Goal: Ask a question

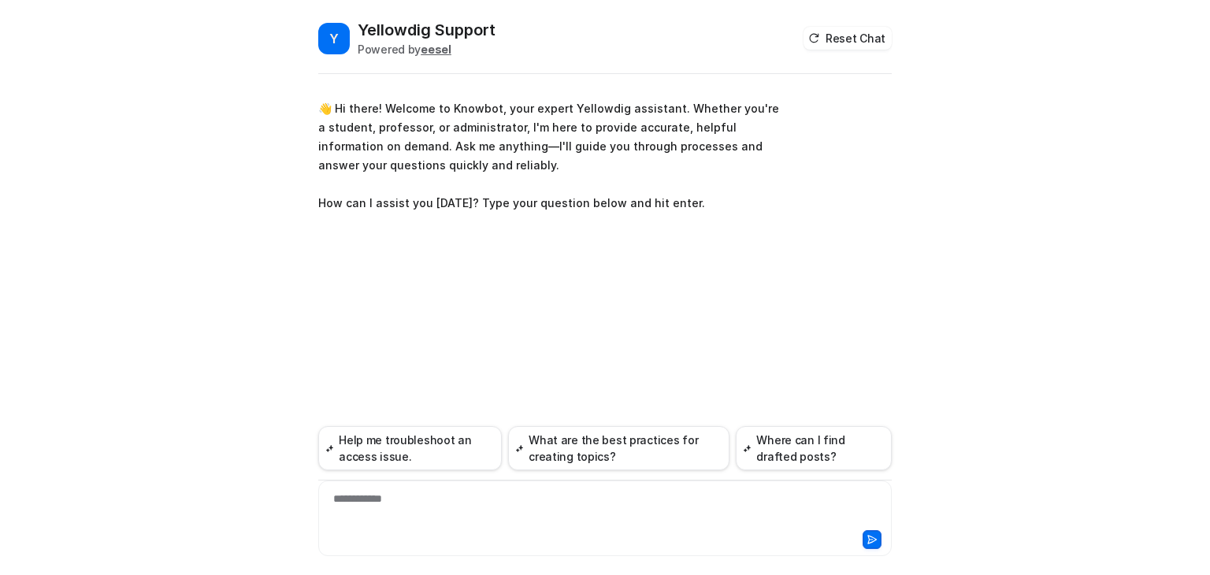
click at [410, 505] on div "**********" at bounding box center [605, 509] width 566 height 36
paste div
click at [873, 541] on icon at bounding box center [872, 540] width 9 height 8
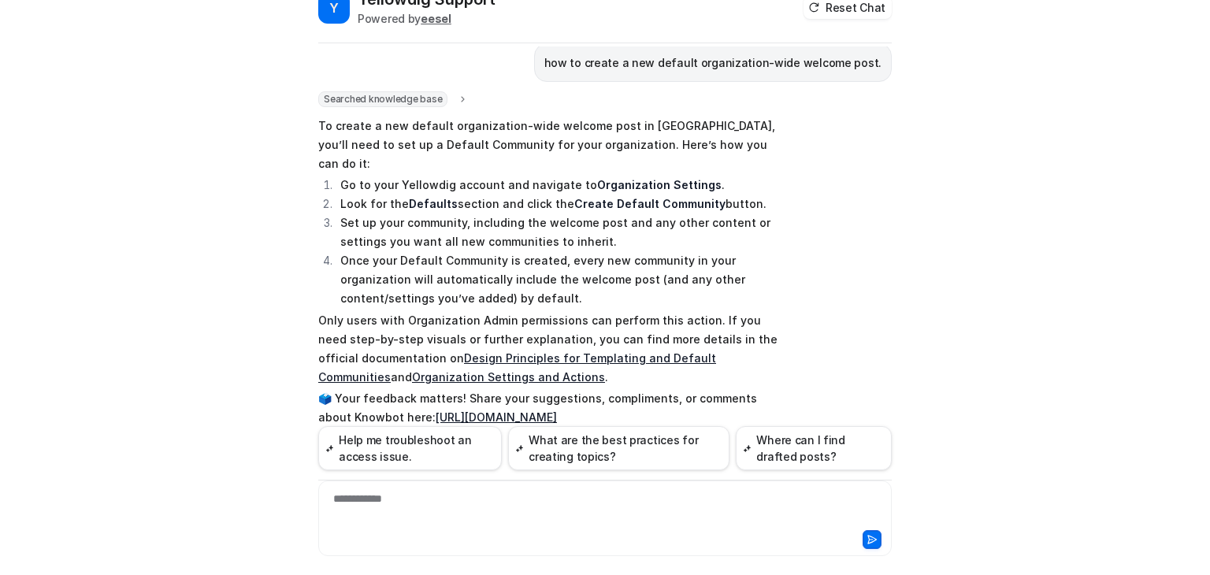
scroll to position [36, 0]
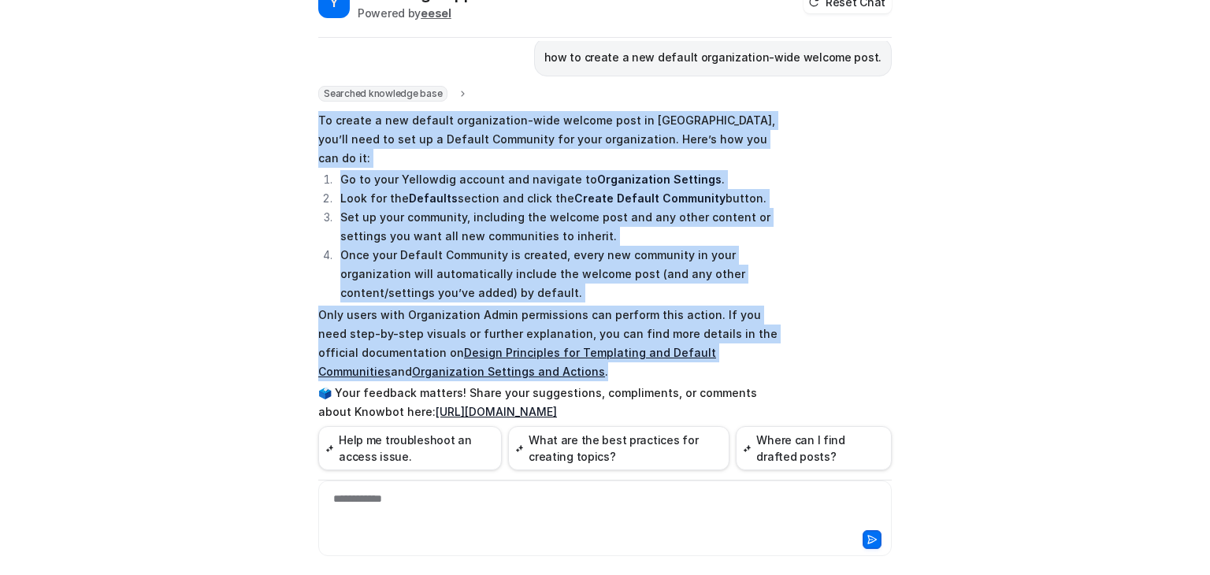
drag, startPoint x: 511, startPoint y: 349, endPoint x: 300, endPoint y: 124, distance: 308.3
click at [306, 124] on div "Y Yellowdig Support Powered by eesel Reset Chat 👋 Hi there! Welcome to Knowbot,…" at bounding box center [605, 261] width 599 height 556
copy span "To create a new default organization-wide welcome post in [GEOGRAPHIC_DATA], yo…"
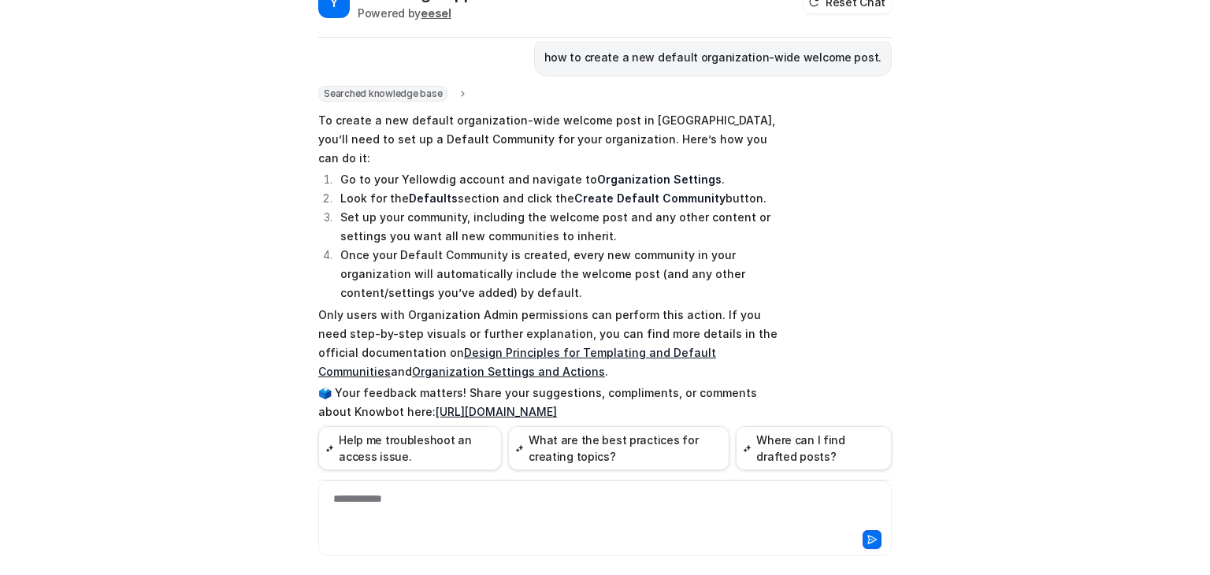
click at [482, 505] on div "**********" at bounding box center [605, 509] width 566 height 36
drag, startPoint x: 660, startPoint y: 502, endPoint x: 529, endPoint y: 491, distance: 131.3
click at [529, 491] on div "**********" at bounding box center [605, 509] width 566 height 36
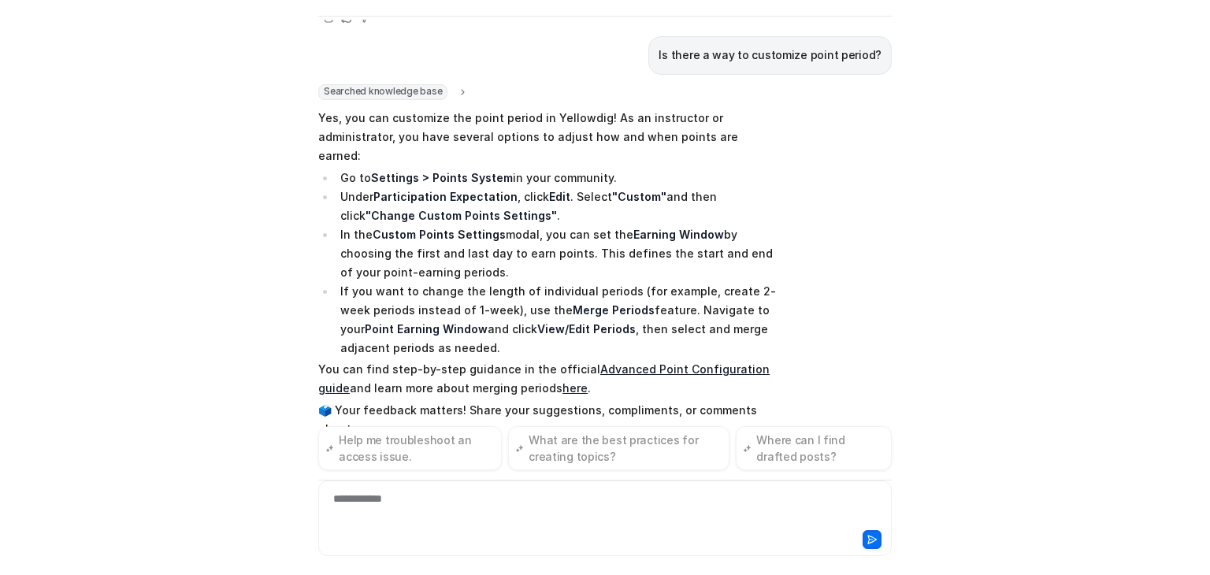
scroll to position [571, 0]
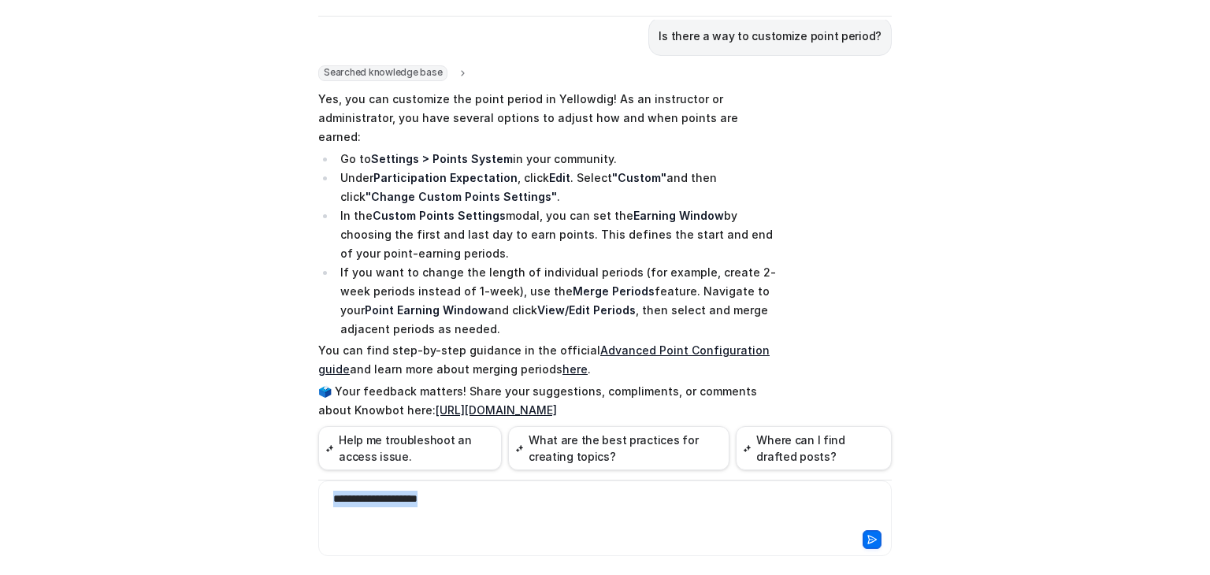
drag, startPoint x: 501, startPoint y: 495, endPoint x: 323, endPoint y: 483, distance: 178.5
click at [323, 483] on div "**********" at bounding box center [605, 519] width 574 height 76
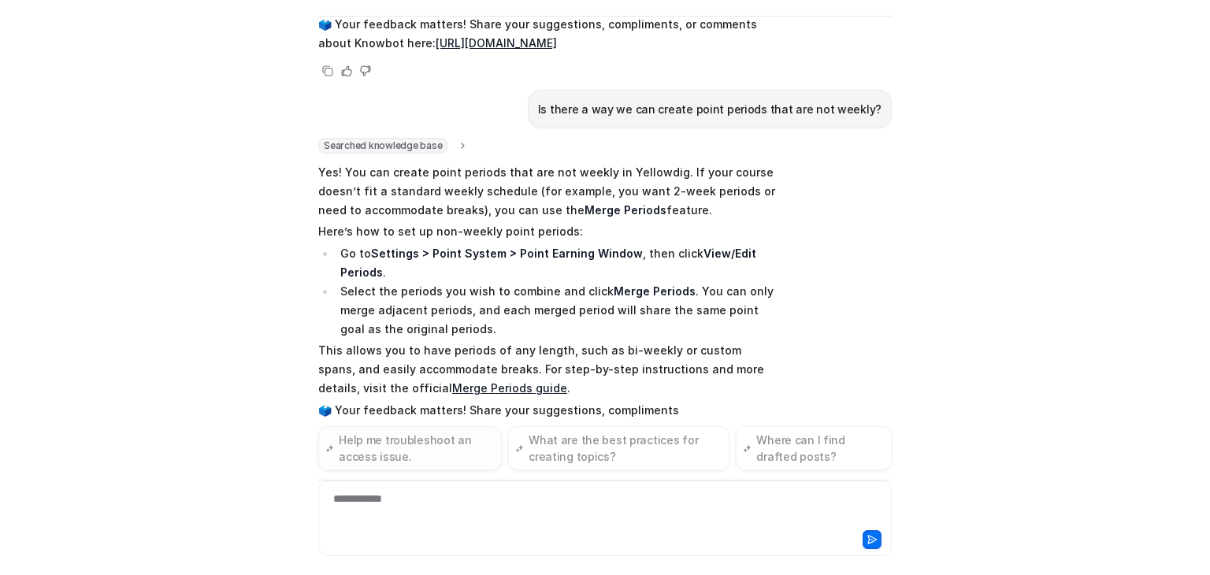
scroll to position [957, 0]
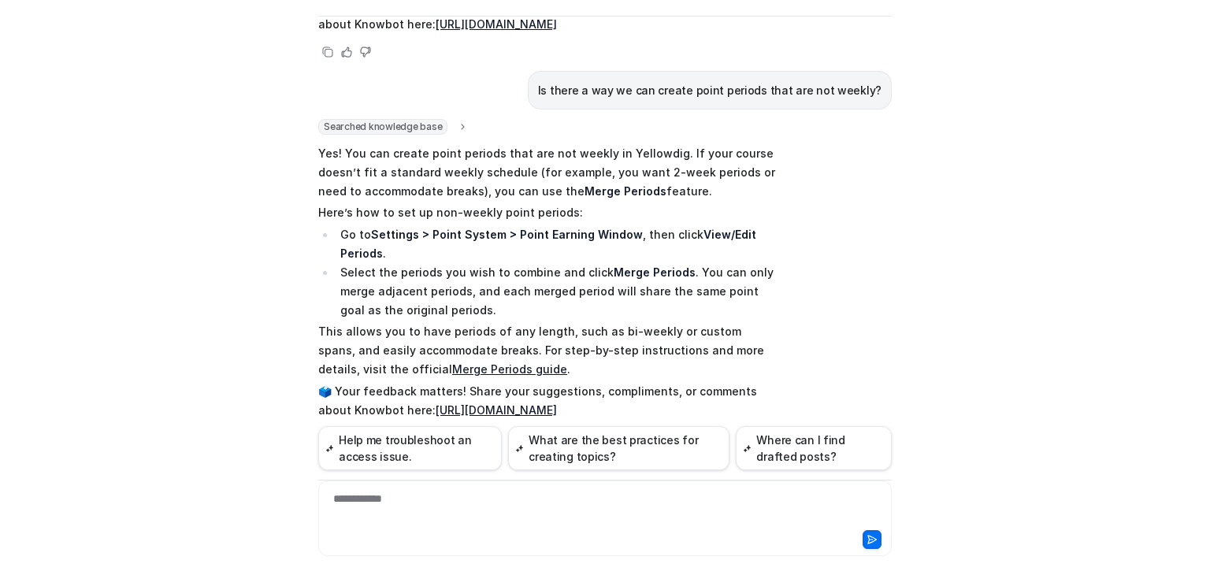
click at [452, 362] on link "Merge Periods guide" at bounding box center [509, 368] width 115 height 13
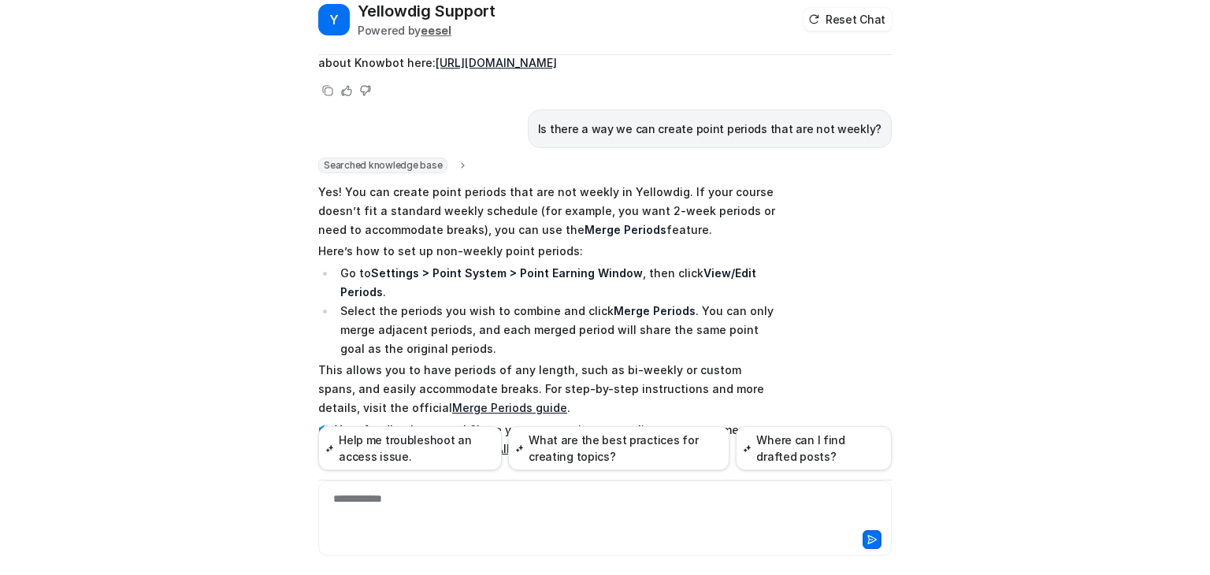
scroll to position [58, 0]
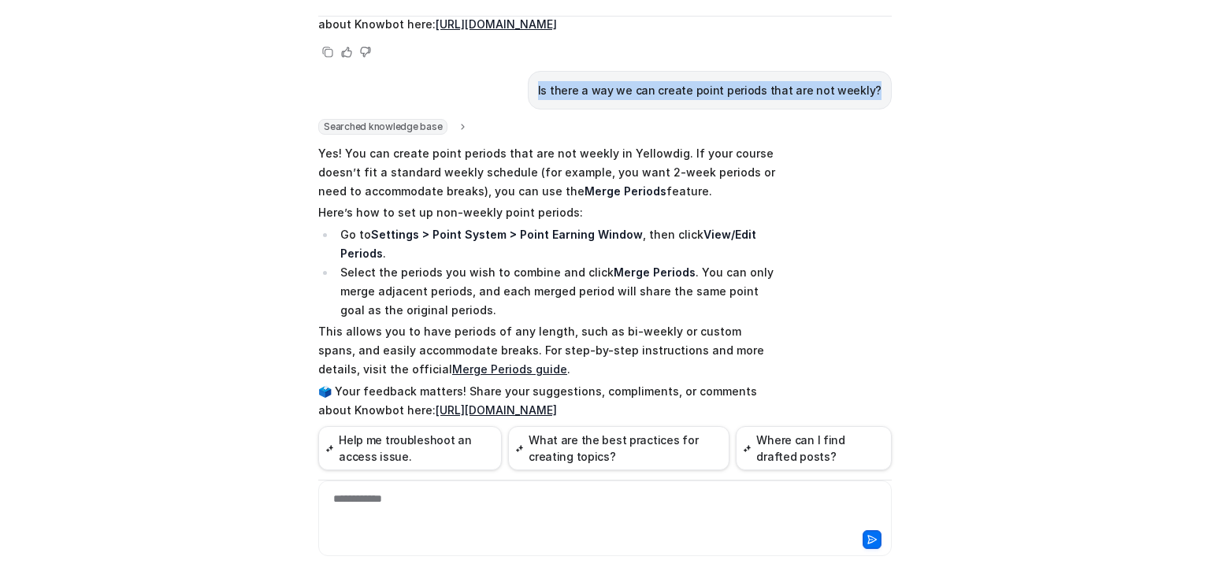
drag, startPoint x: 555, startPoint y: 49, endPoint x: 883, endPoint y: 58, distance: 328.7
click at [883, 71] on div "Is there a way we can create point periods that are not weekly?" at bounding box center [710, 90] width 364 height 39
copy p "Is there a way we can create point periods that are not weekly?"
click at [414, 499] on div "**********" at bounding box center [605, 509] width 566 height 36
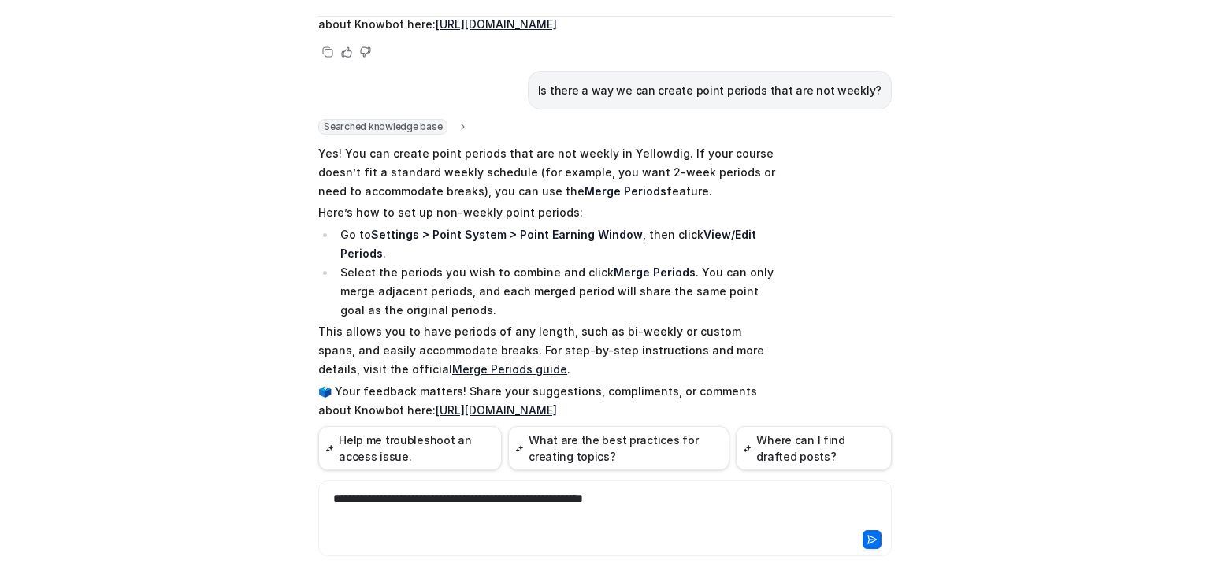
click at [602, 492] on div "**********" at bounding box center [605, 509] width 566 height 36
click at [577, 500] on div "**********" at bounding box center [605, 509] width 566 height 36
click at [869, 542] on icon at bounding box center [872, 539] width 11 height 11
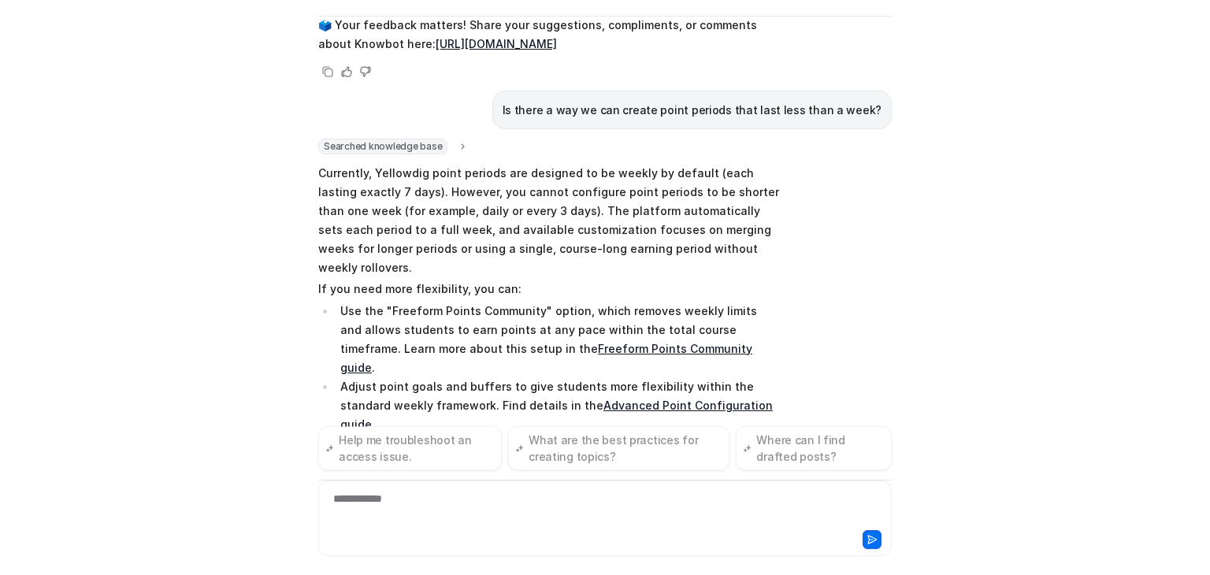
scroll to position [1343, 0]
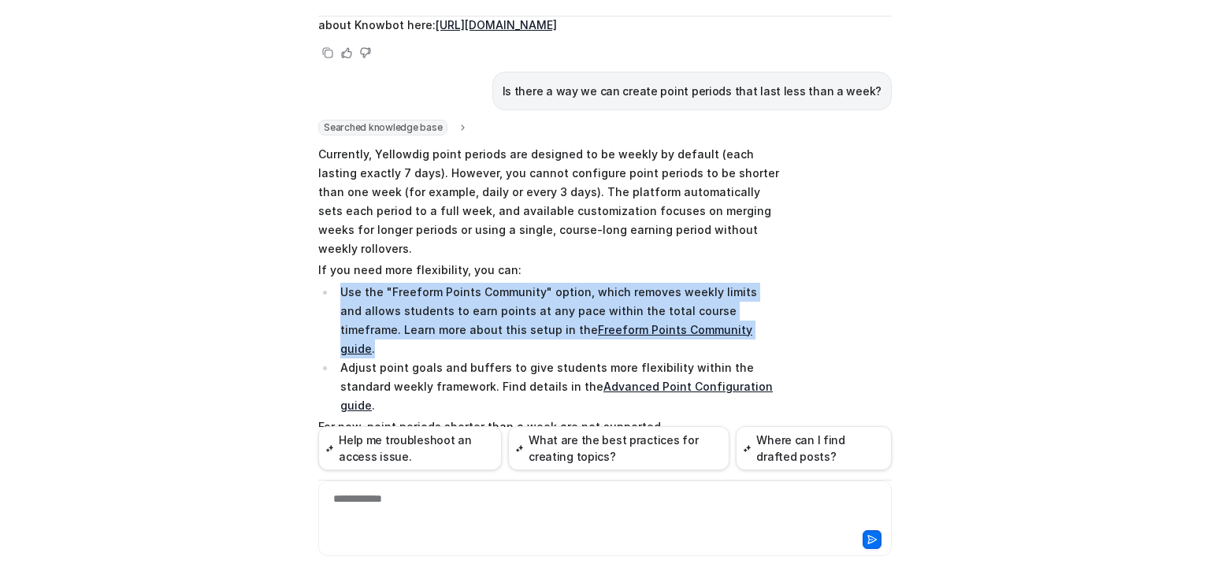
drag, startPoint x: 682, startPoint y: 269, endPoint x: 328, endPoint y: 242, distance: 354.8
click at [328, 283] on ul "Use the "Freeform Points Community" option, which removes weekly limits and all…" at bounding box center [548, 349] width 461 height 132
copy li "Use the "Freeform Points Community" option, which removes weekly limits and all…"
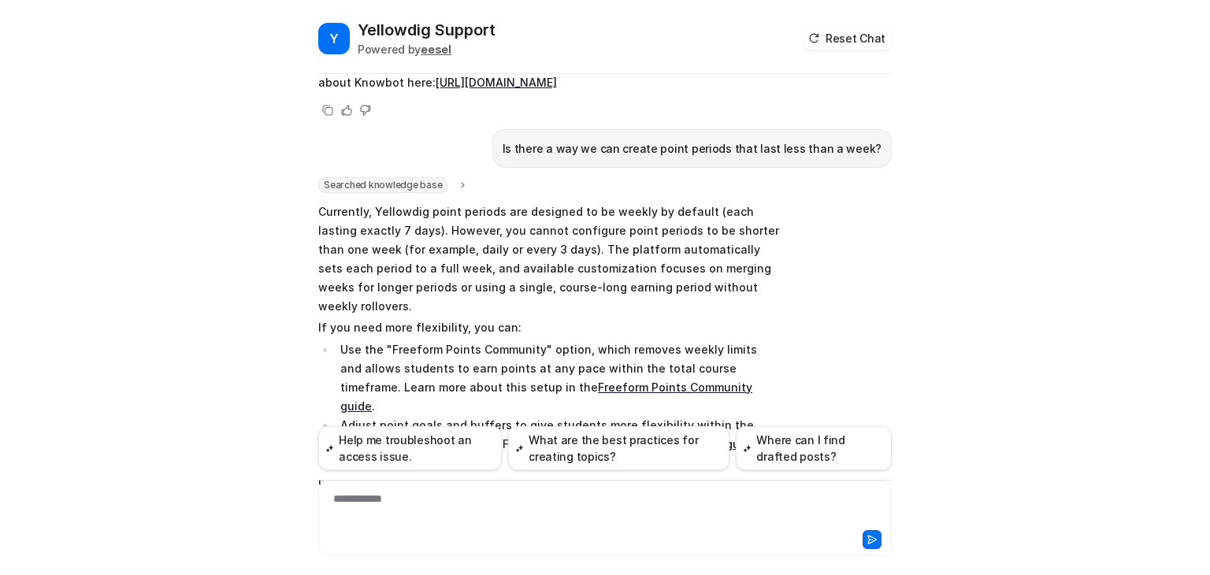
click at [397, 509] on div "**********" at bounding box center [605, 509] width 566 height 36
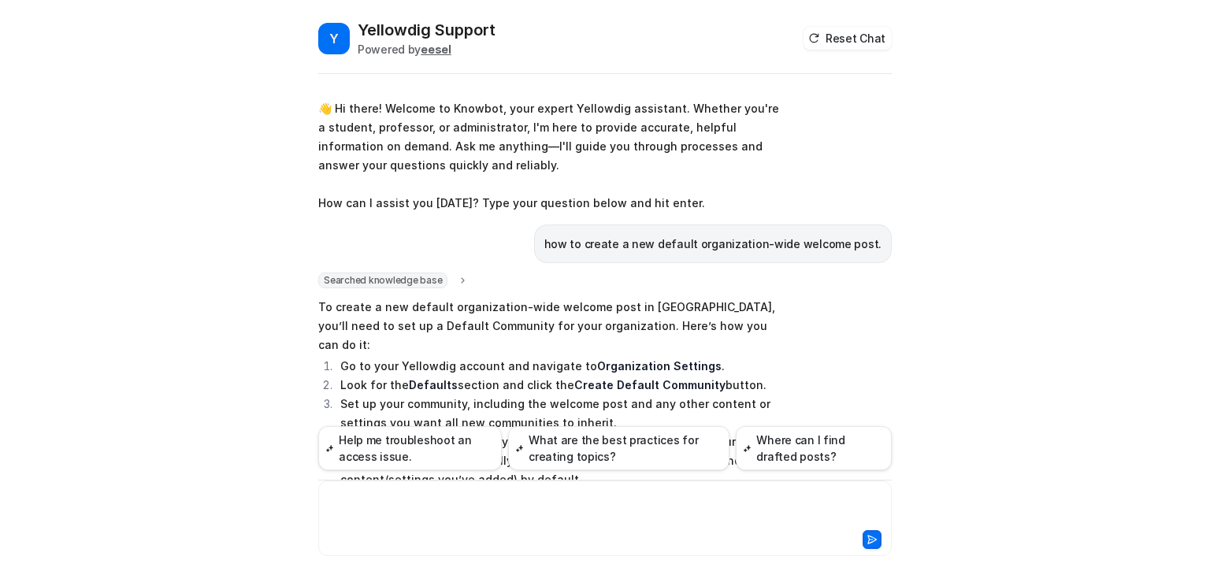
click at [809, 366] on div "Searched knowledge base search_queries : [ "create default organization-wide we…" at bounding box center [605, 455] width 574 height 364
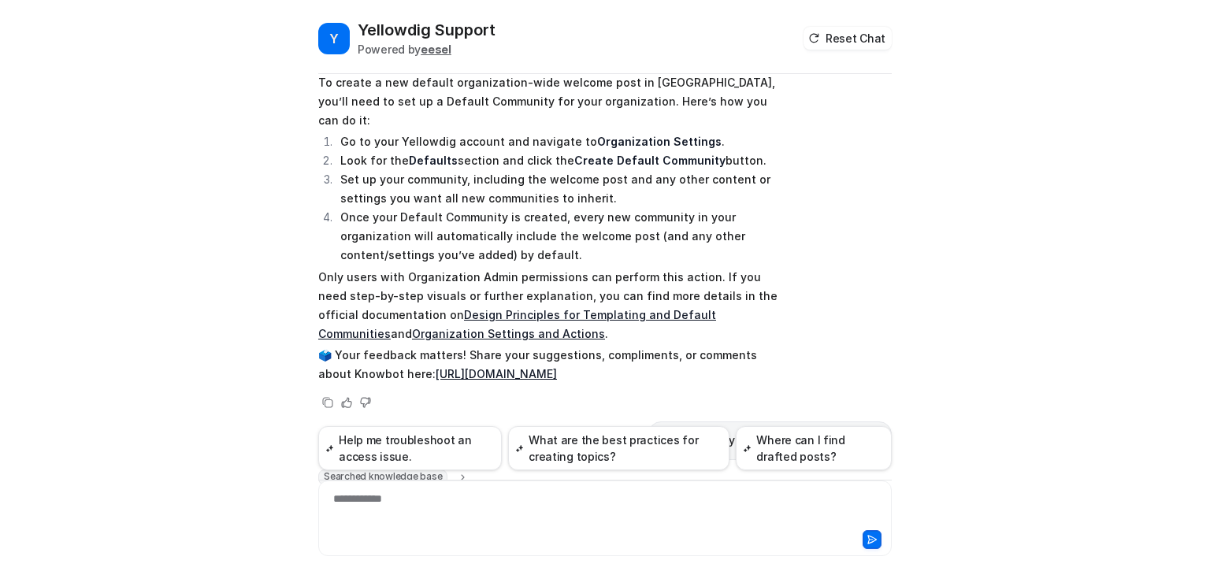
scroll to position [252, 0]
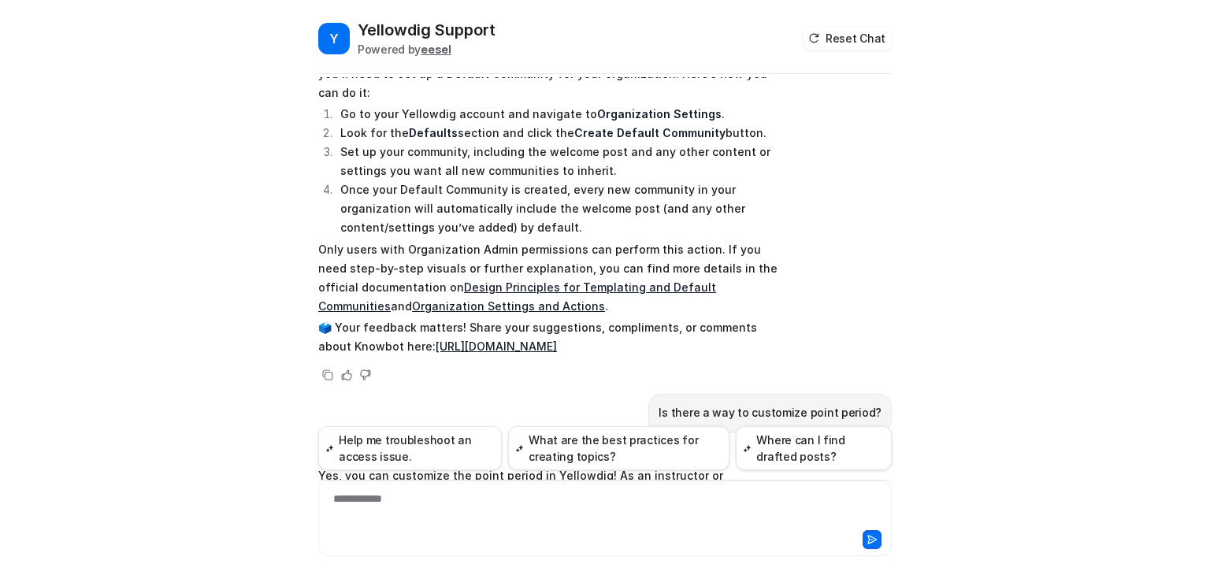
click at [536, 281] on link "Design Principles for Templating and Default Communities" at bounding box center [517, 297] width 398 height 32
click at [418, 299] on link "Organization Settings and Actions" at bounding box center [508, 305] width 193 height 13
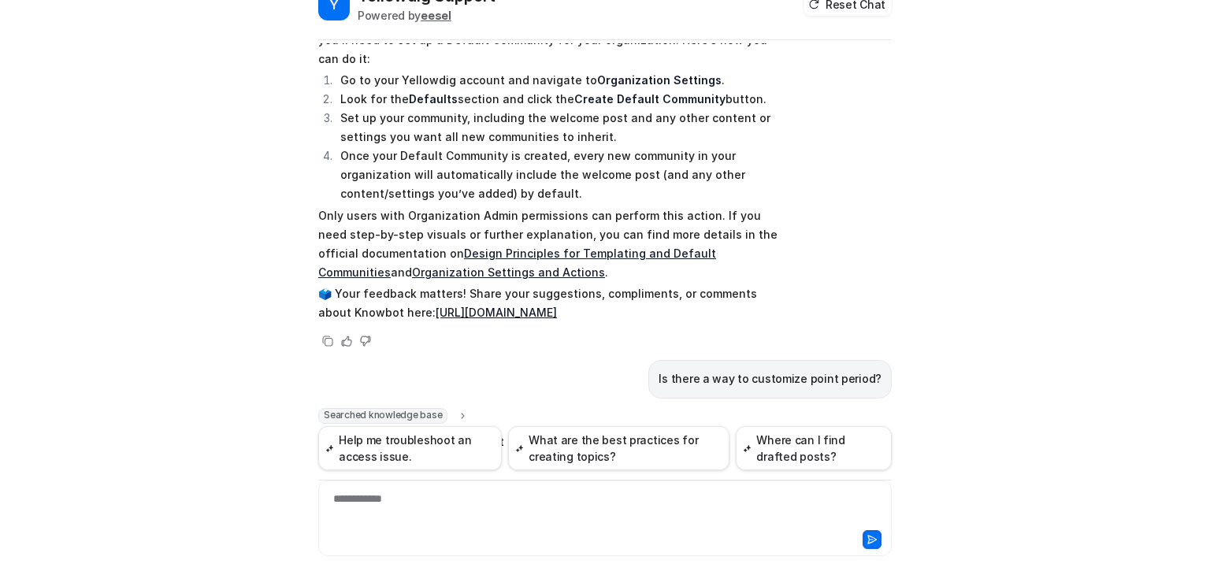
scroll to position [58, 0]
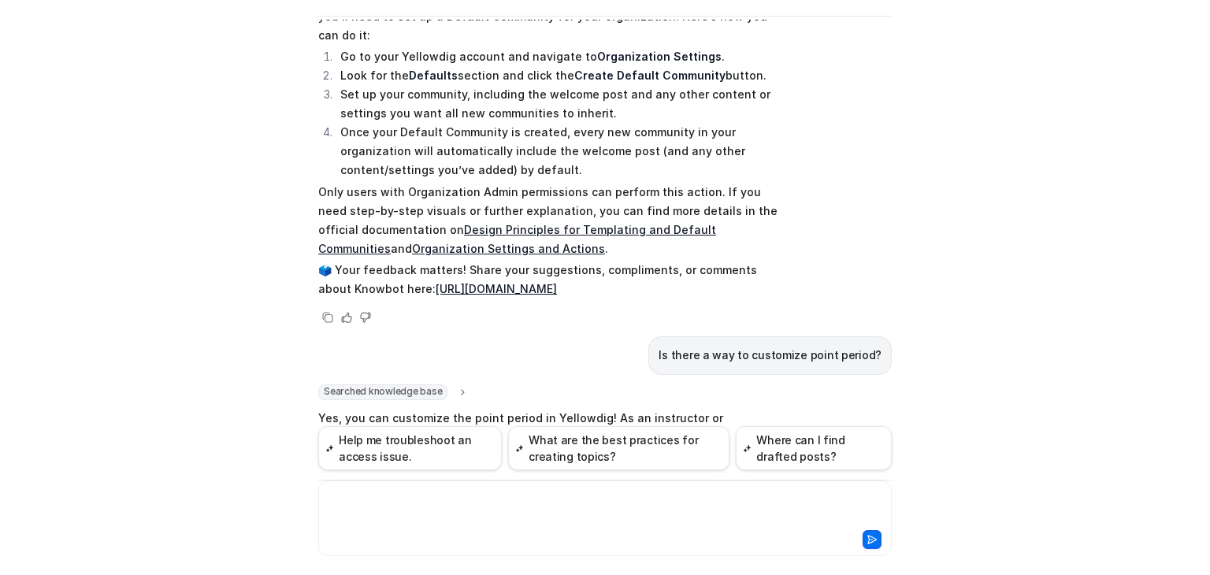
click at [413, 505] on div at bounding box center [605, 509] width 566 height 36
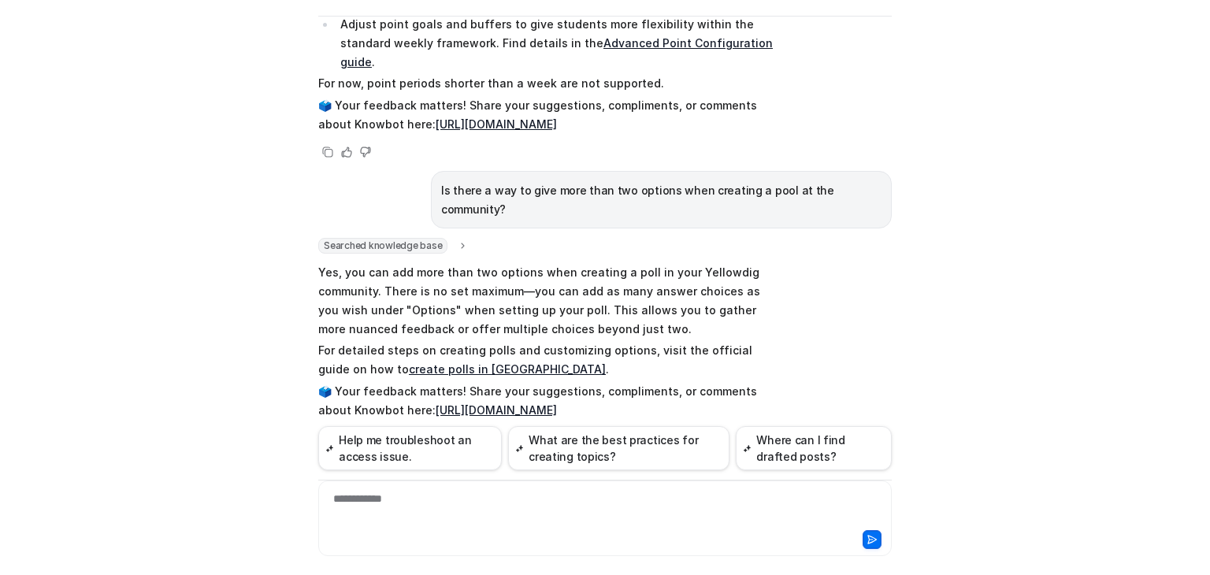
scroll to position [1692, 0]
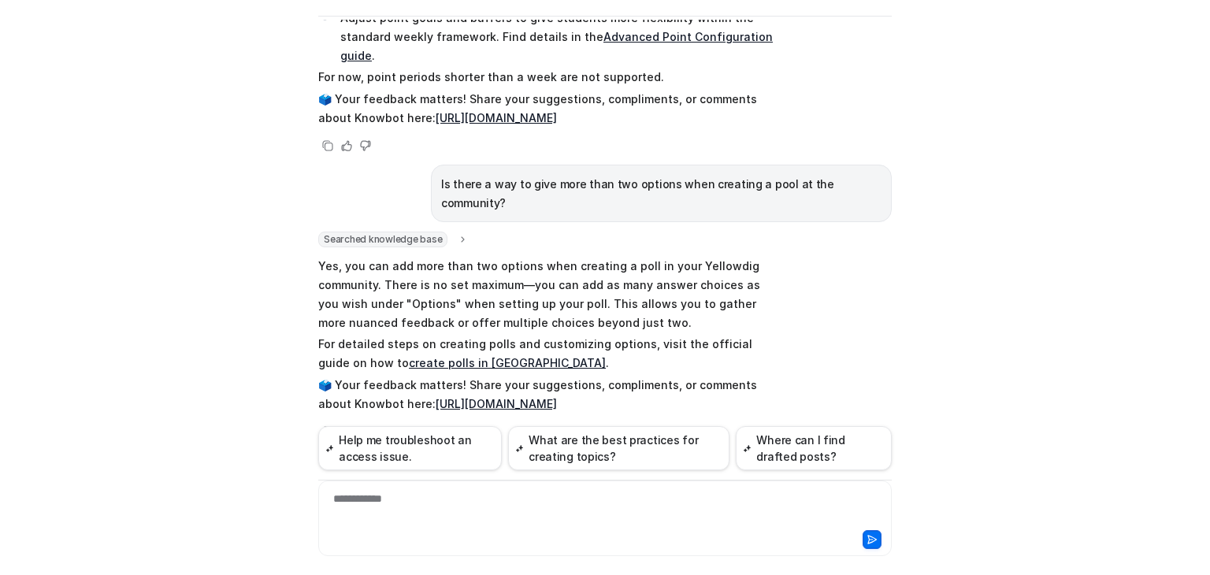
drag, startPoint x: 873, startPoint y: 351, endPoint x: 497, endPoint y: 353, distance: 375.9
click at [497, 451] on div "Is there a way to disable the ability for students to delete their comments" at bounding box center [605, 470] width 574 height 39
copy p "Is there a way to disable the ability for students to delete their comments"
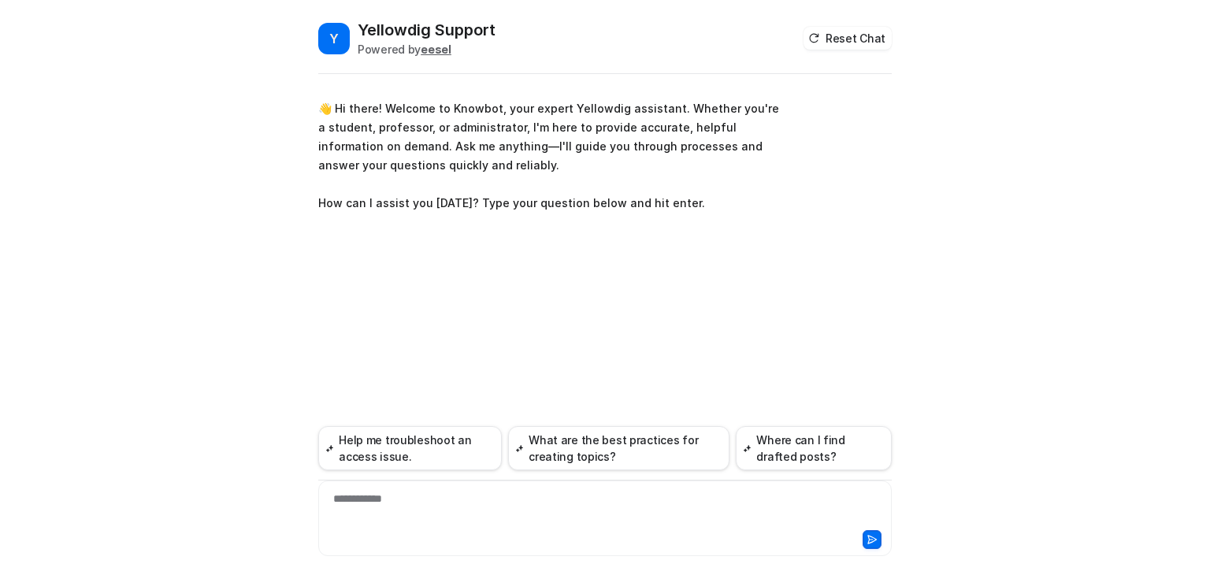
click at [372, 511] on div "**********" at bounding box center [605, 509] width 566 height 36
paste div
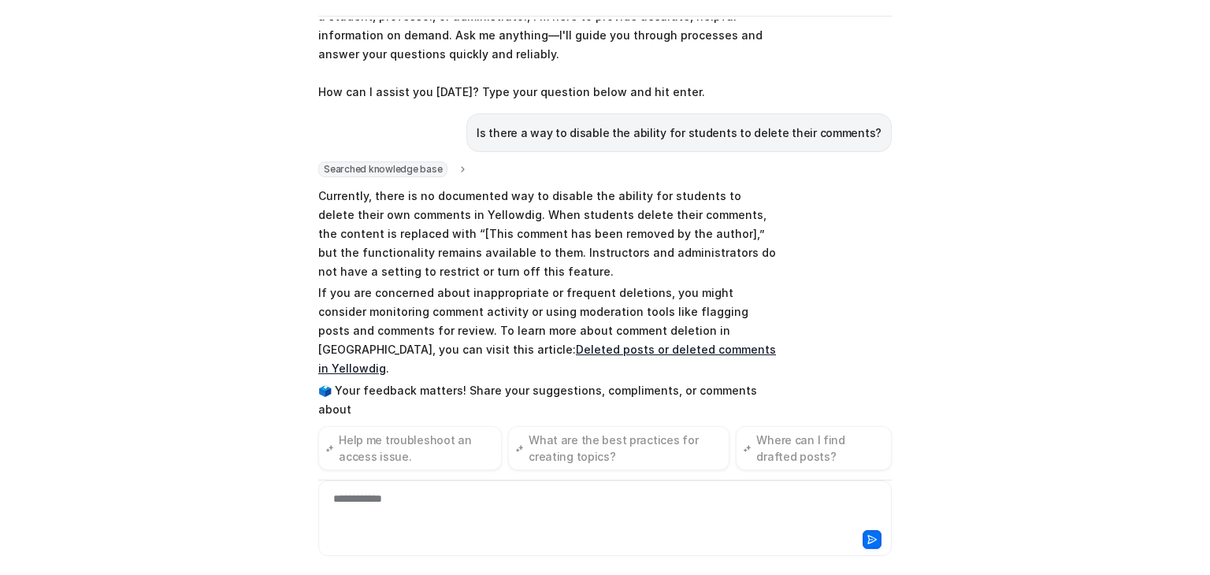
scroll to position [72, 0]
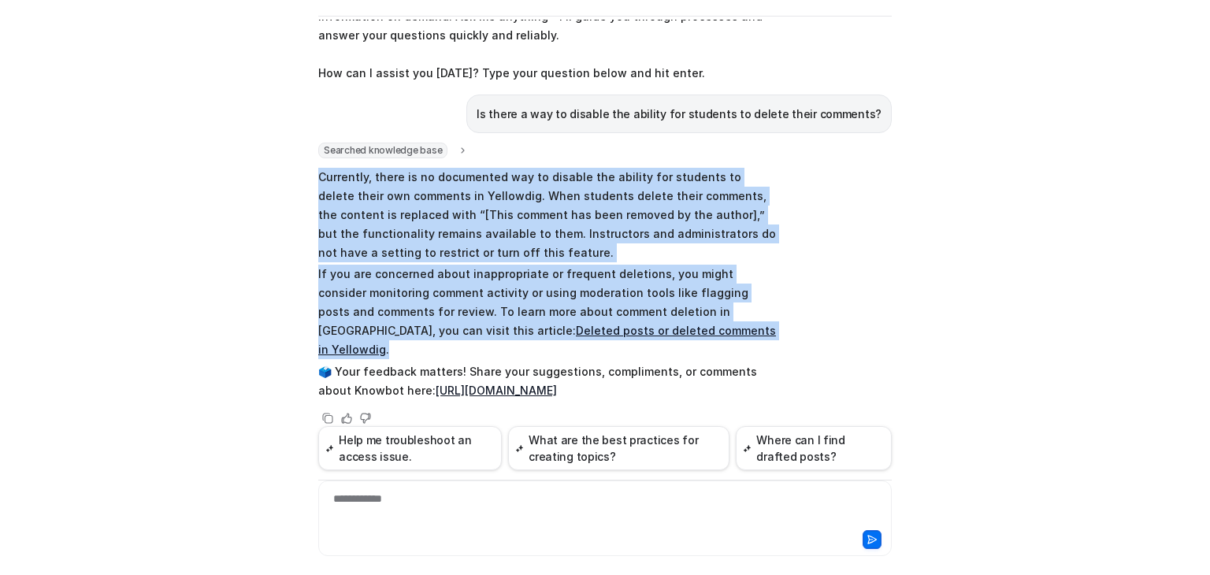
drag, startPoint x: 643, startPoint y: 332, endPoint x: 306, endPoint y: 177, distance: 370.9
click at [306, 177] on div "Y Yellowdig Support Powered by eesel Reset Chat 👋 Hi there! Welcome to Knowbot,…" at bounding box center [605, 239] width 599 height 556
copy span "Currently, there is no documented way to disable the ability for students to de…"
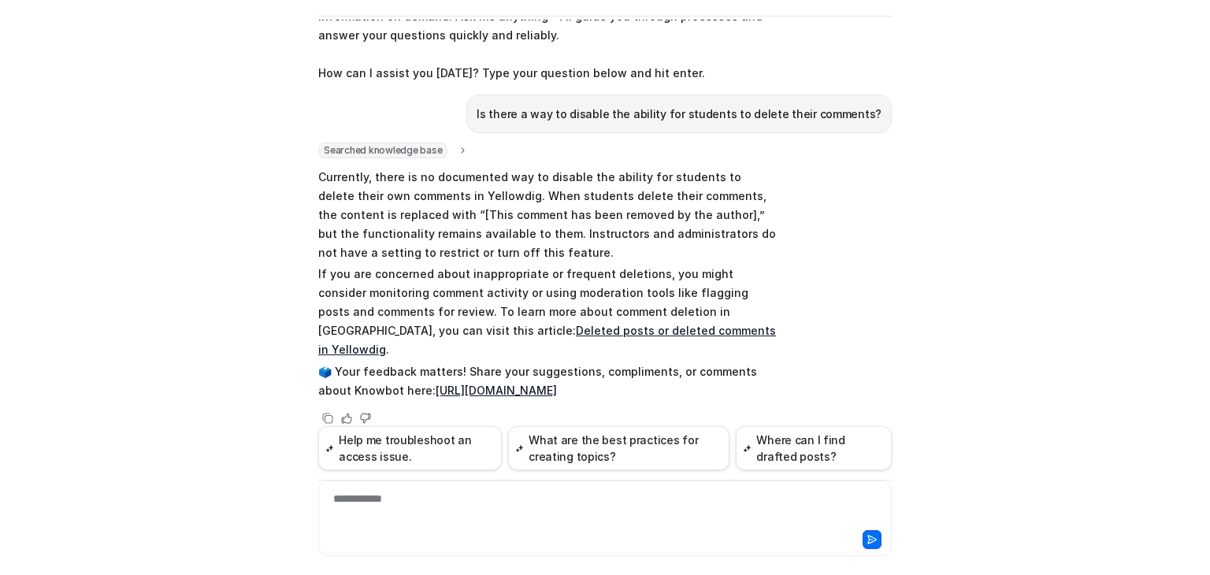
click at [712, 384] on div "Searched knowledge base search_queries : [ "disable students deleting comments"…" at bounding box center [548, 285] width 461 height 285
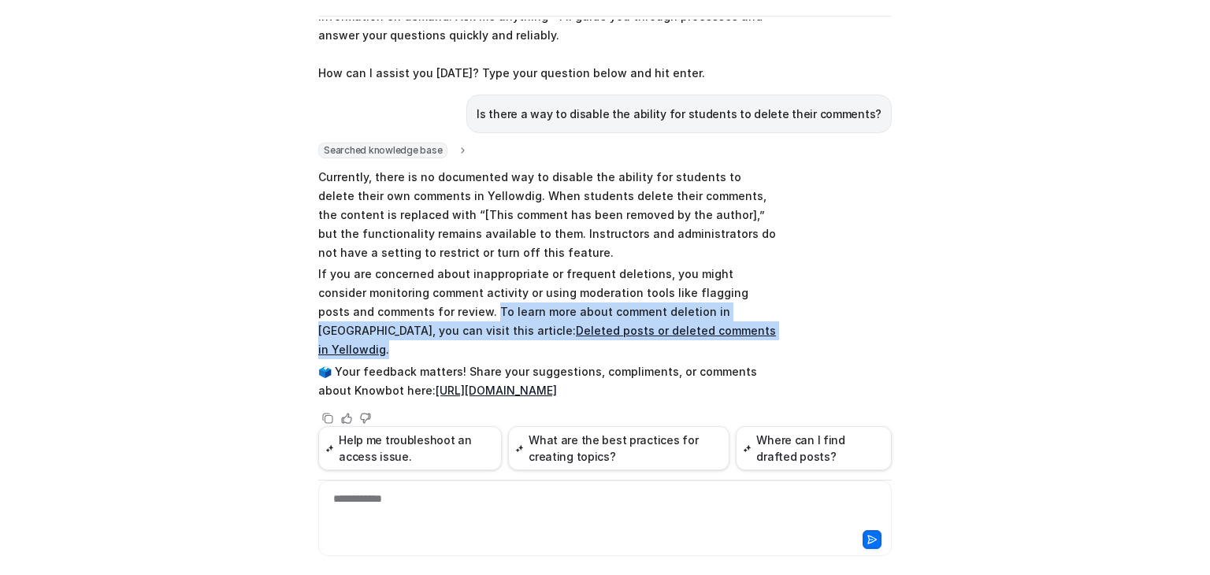
drag, startPoint x: 429, startPoint y: 310, endPoint x: 631, endPoint y: 336, distance: 203.4
click at [631, 336] on p "If you are concerned about inappropriate or frequent deletions, you might consi…" at bounding box center [548, 312] width 461 height 95
copy p "To learn more about comment deletion in Yellowdig, you can visit this article: …"
